Goal: Task Accomplishment & Management: Manage account settings

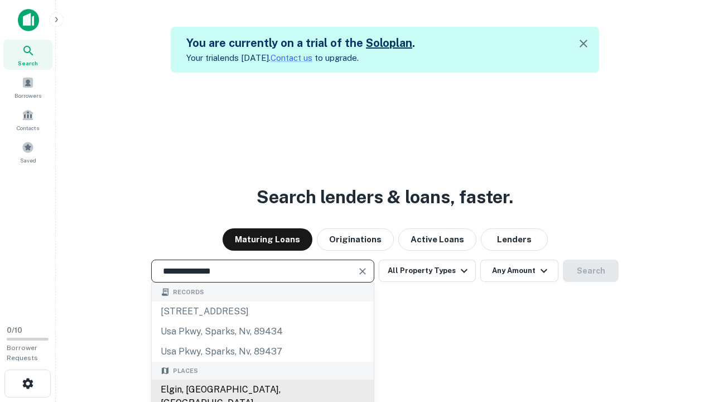
click at [262, 390] on div "Elgin, [GEOGRAPHIC_DATA], [GEOGRAPHIC_DATA]" at bounding box center [263, 396] width 222 height 33
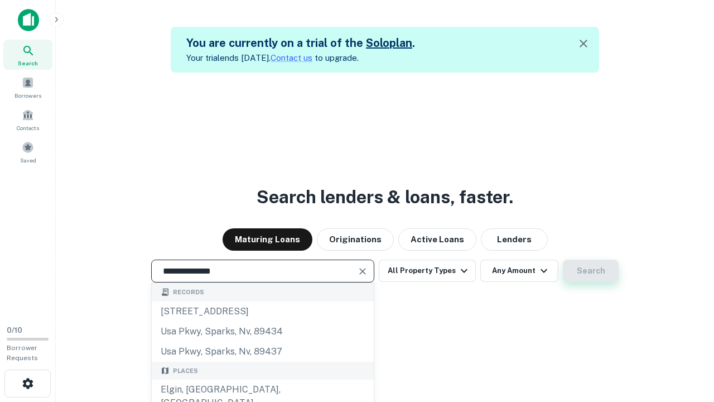
type input "**********"
click at [591, 271] on button "Search" at bounding box center [591, 271] width 56 height 22
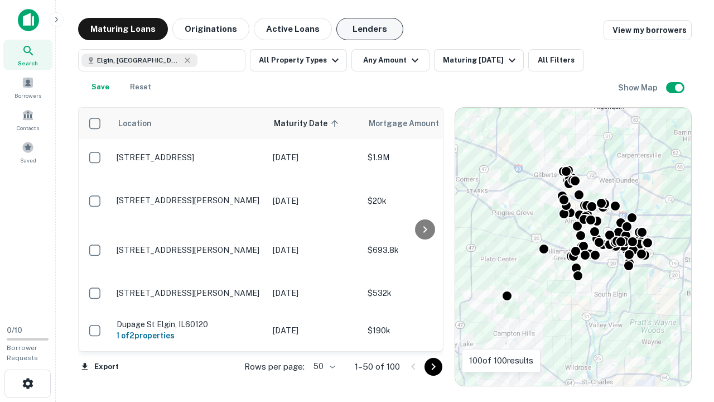
click at [370, 29] on button "Lenders" at bounding box center [370, 29] width 67 height 22
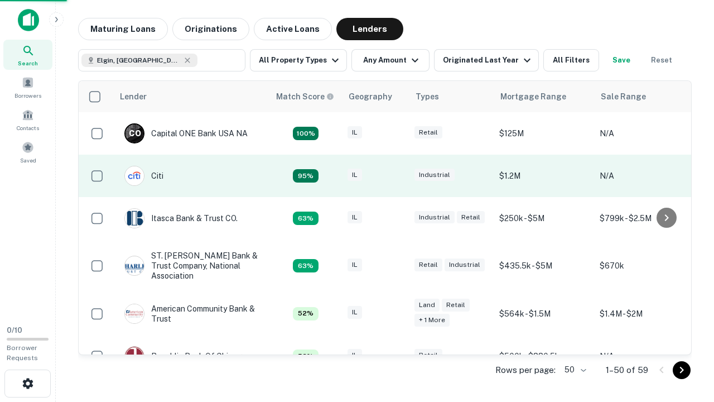
click at [396, 176] on div "IL" at bounding box center [376, 176] width 56 height 15
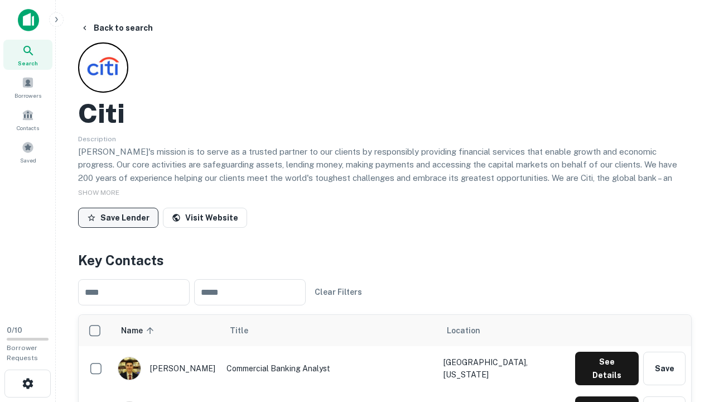
click at [118, 217] on button "Save Lender" at bounding box center [118, 218] width 80 height 20
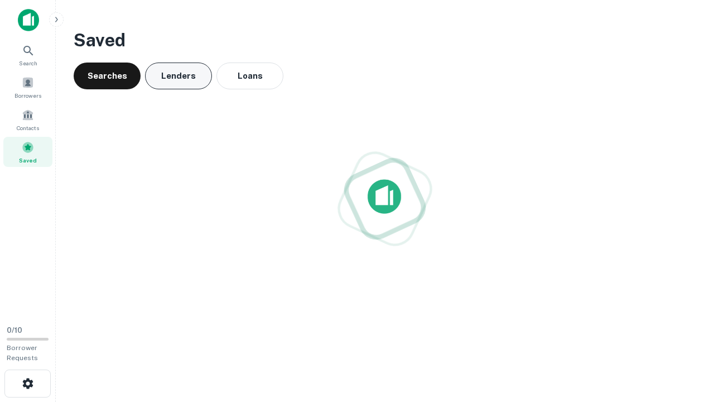
click at [179, 76] on button "Lenders" at bounding box center [178, 76] width 67 height 27
